Goal: Transaction & Acquisition: Purchase product/service

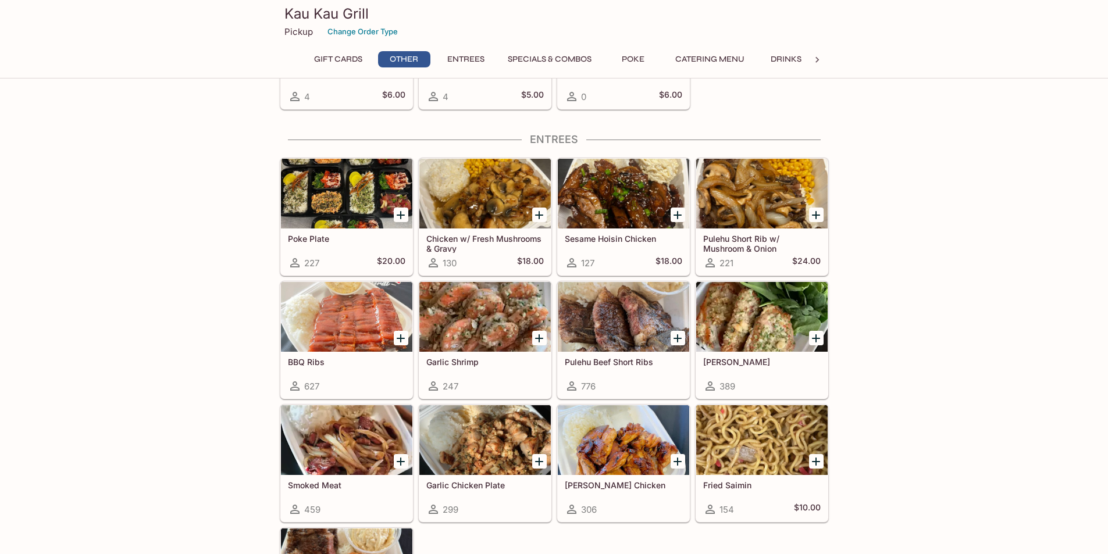
scroll to position [465, 0]
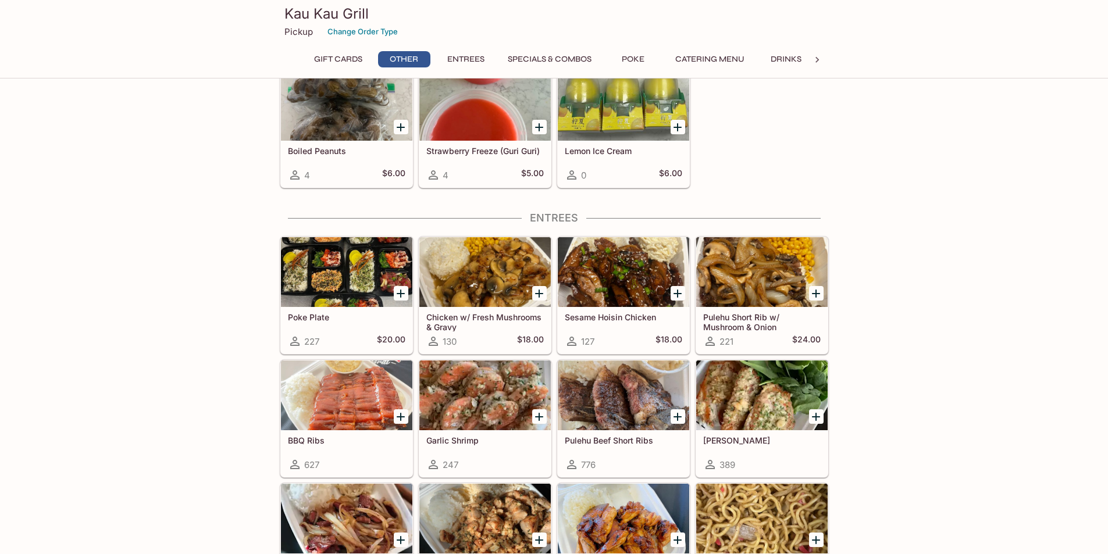
click at [351, 268] on div at bounding box center [346, 272] width 131 height 70
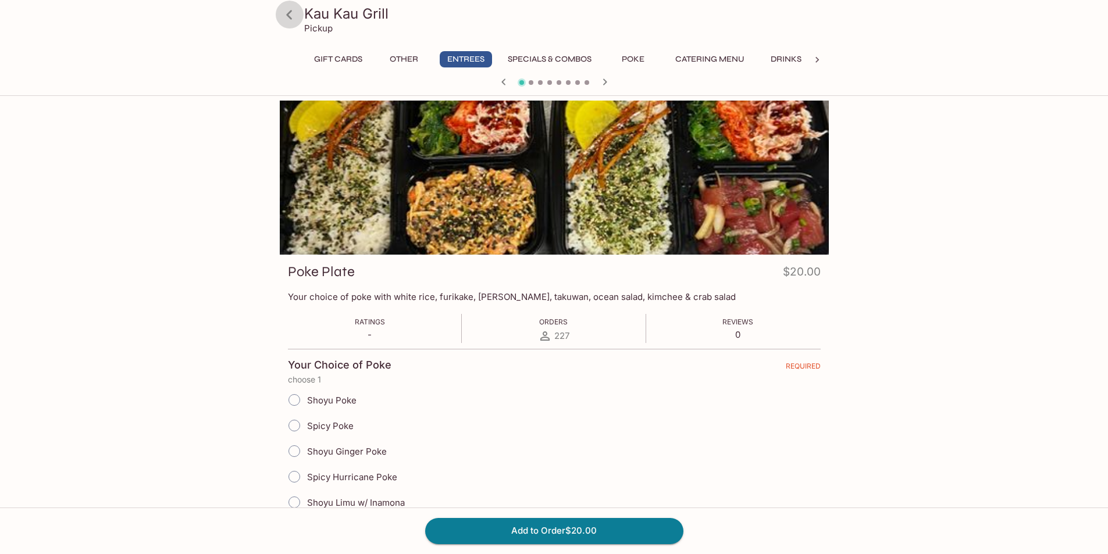
click at [287, 15] on icon at bounding box center [289, 14] width 6 height 9
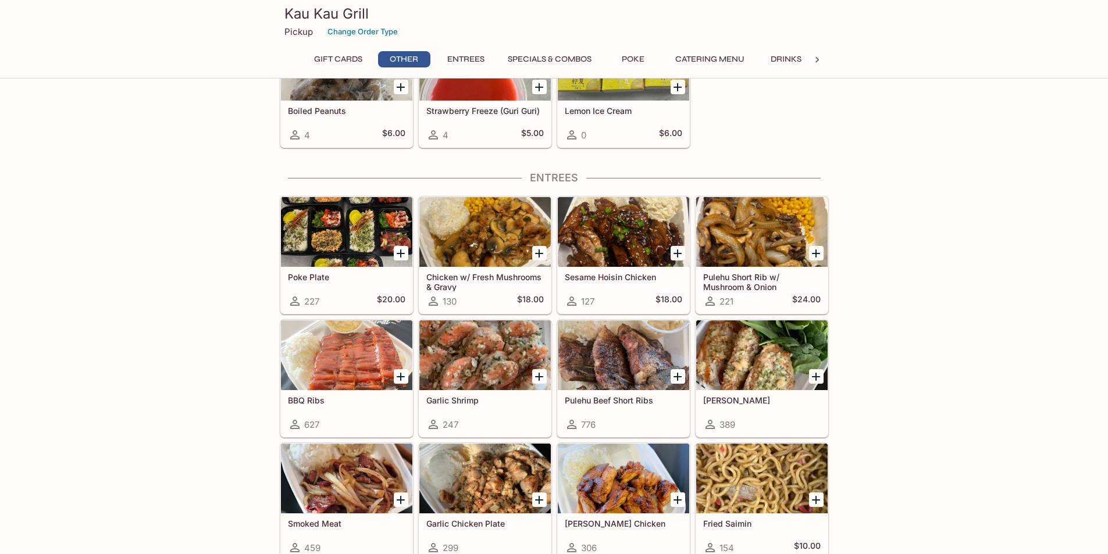
scroll to position [523, 0]
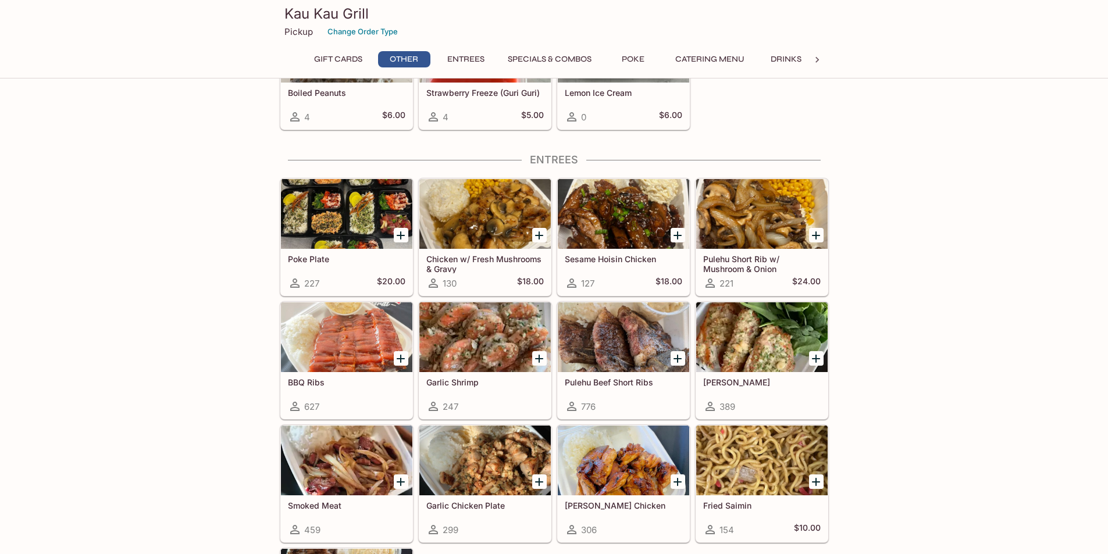
click at [540, 232] on icon "Add Chicken w/ Fresh Mushrooms & Gravy" at bounding box center [539, 235] width 8 height 8
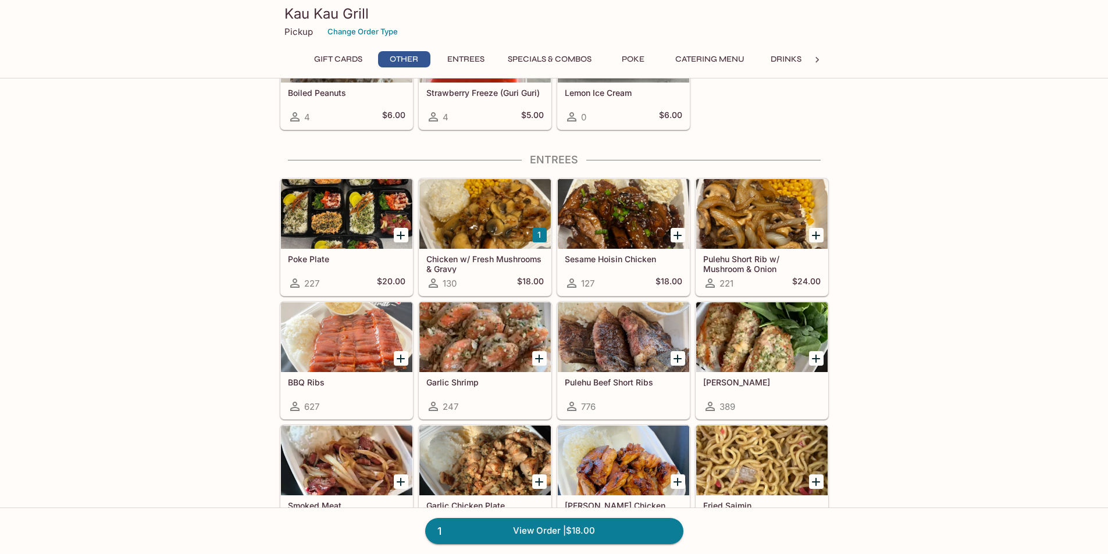
click at [455, 259] on h5 "Chicken w/ Fresh Mushrooms & Gravy" at bounding box center [484, 263] width 117 height 19
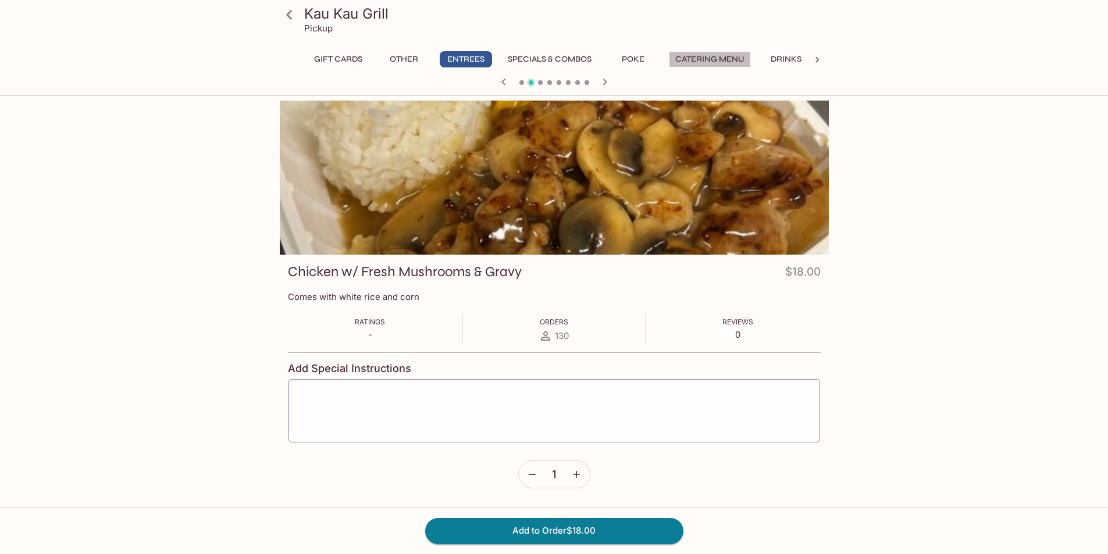
click at [723, 57] on button "Catering Menu" at bounding box center [710, 59] width 82 height 16
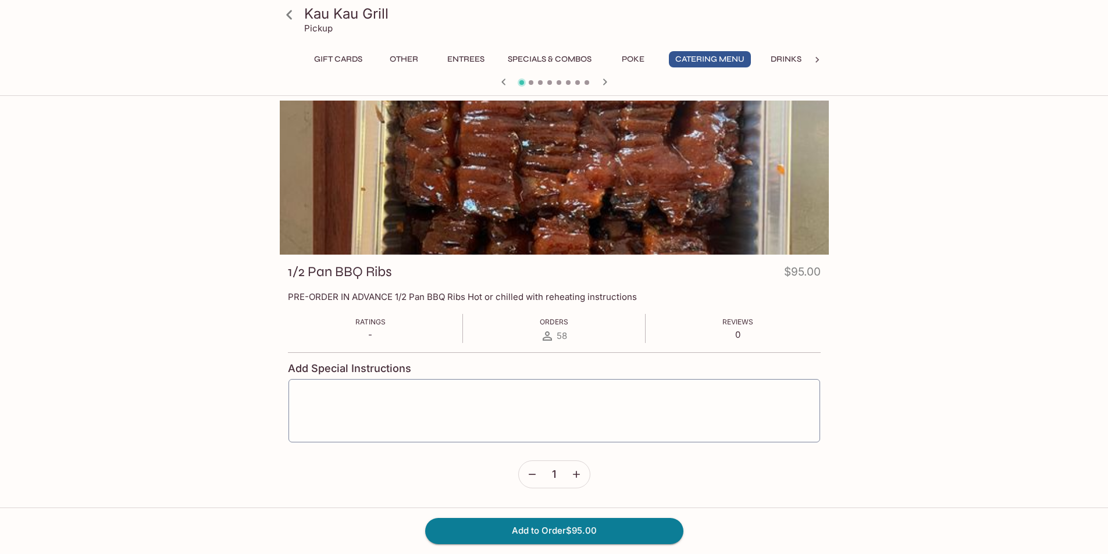
click at [551, 58] on button "Specials & Combos" at bounding box center [549, 59] width 97 height 16
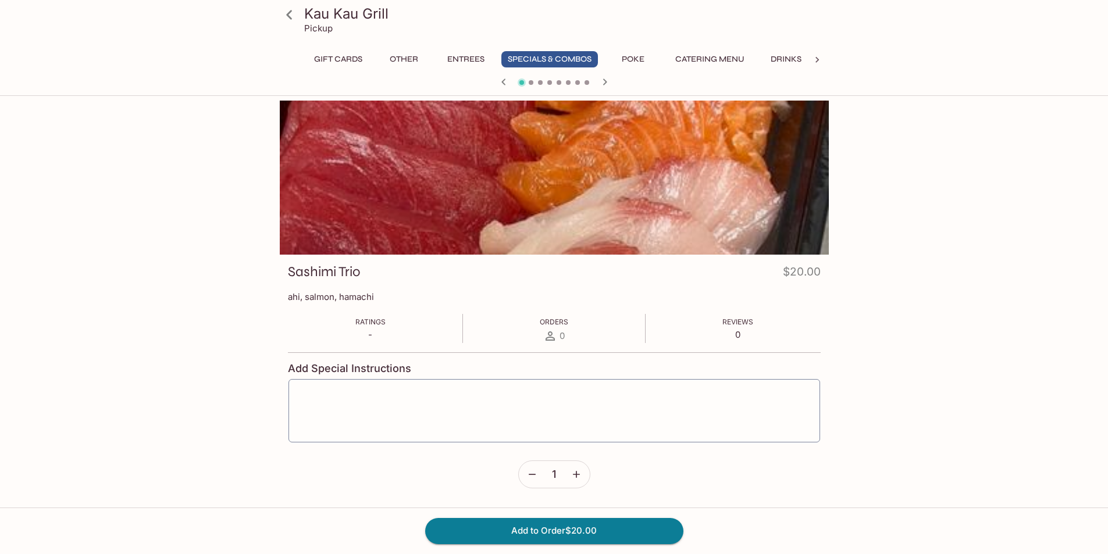
click at [288, 12] on icon at bounding box center [289, 15] width 20 height 20
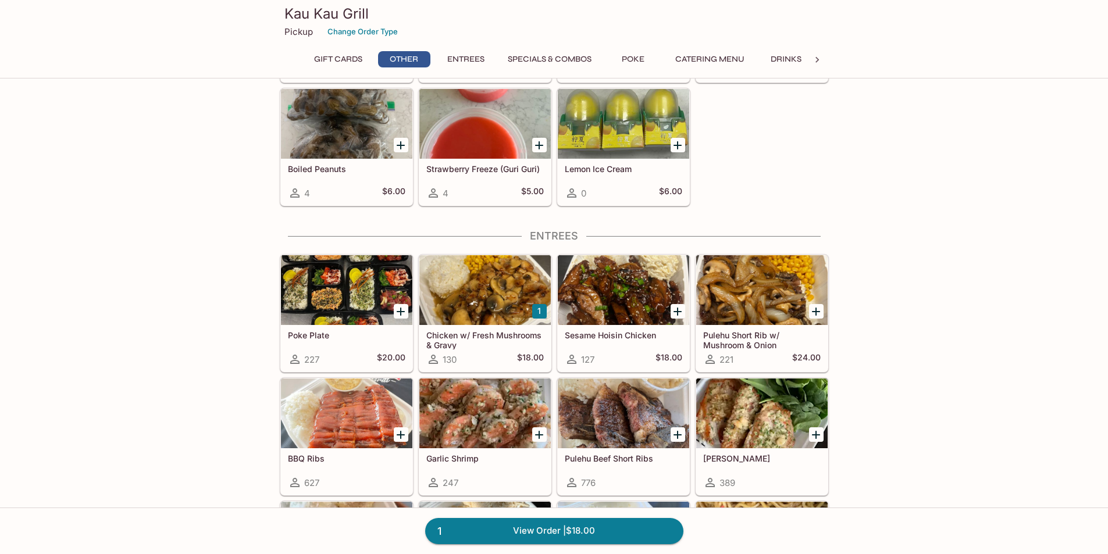
scroll to position [465, 0]
